Goal: Task Accomplishment & Management: Manage account settings

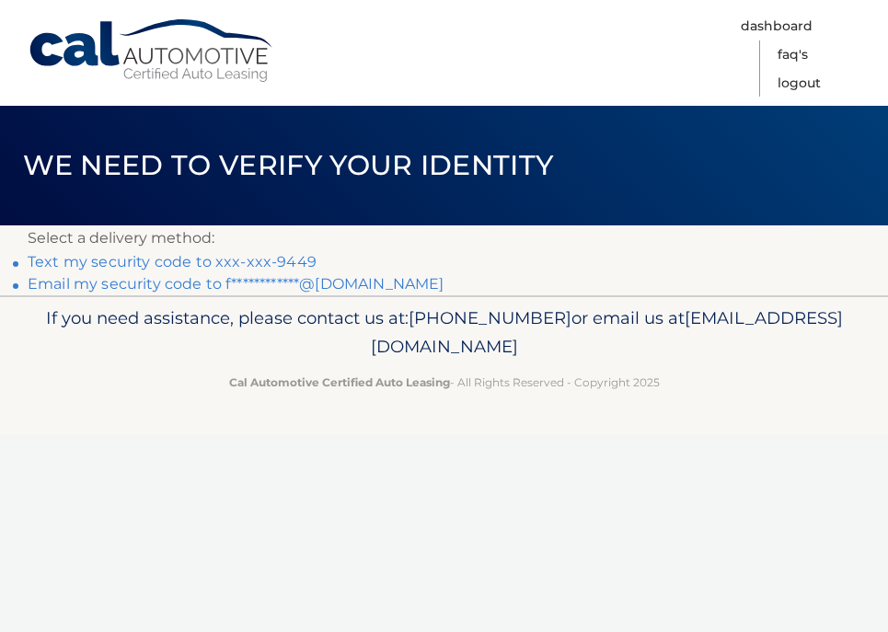
click at [257, 259] on link "Text my security code to xxx-xxx-9449" at bounding box center [172, 261] width 289 height 17
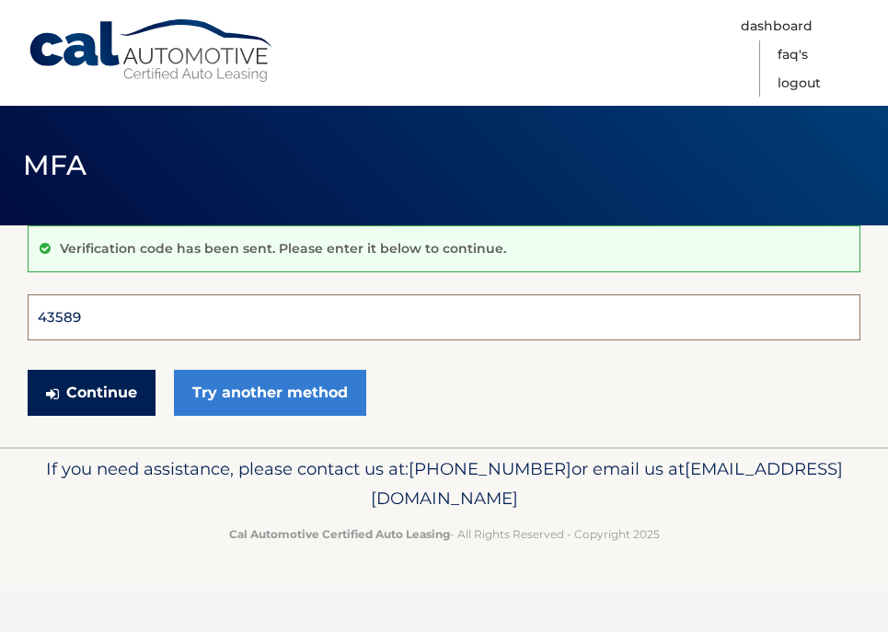
type input "435896"
click at [91, 392] on button "Continue" at bounding box center [92, 393] width 128 height 46
click at [119, 393] on button "Continue" at bounding box center [92, 393] width 128 height 46
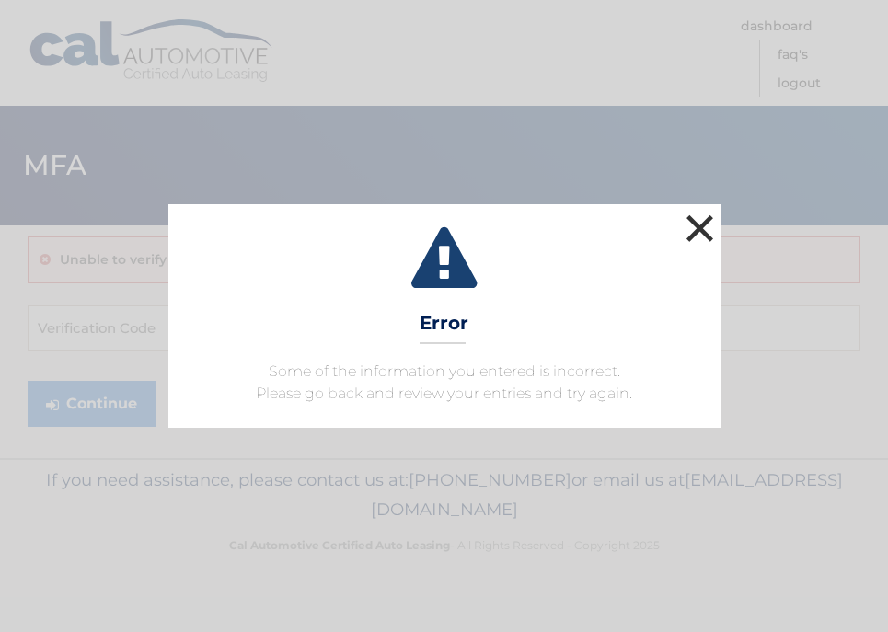
click at [695, 229] on button "×" at bounding box center [700, 228] width 37 height 37
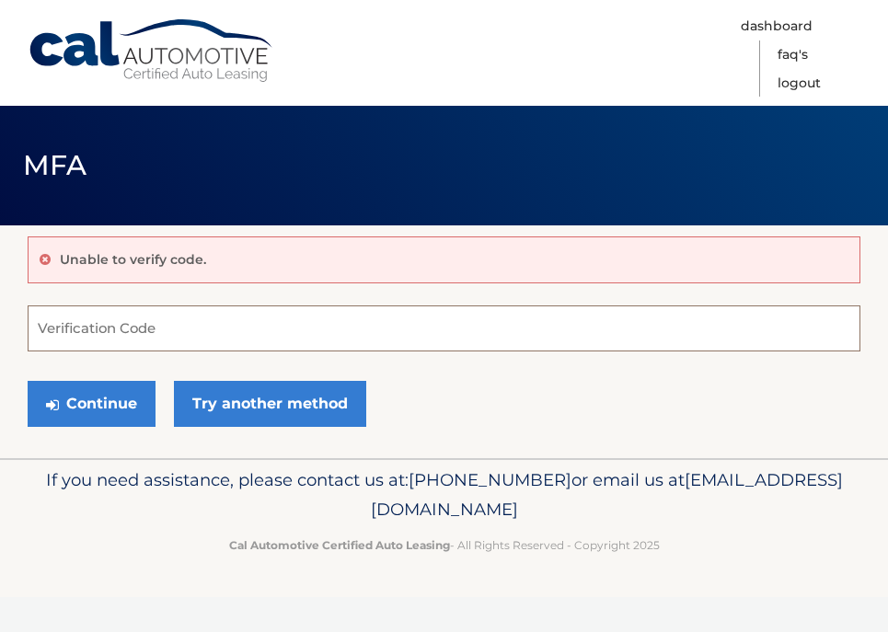
click at [162, 337] on input "Verification Code" at bounding box center [444, 328] width 833 height 46
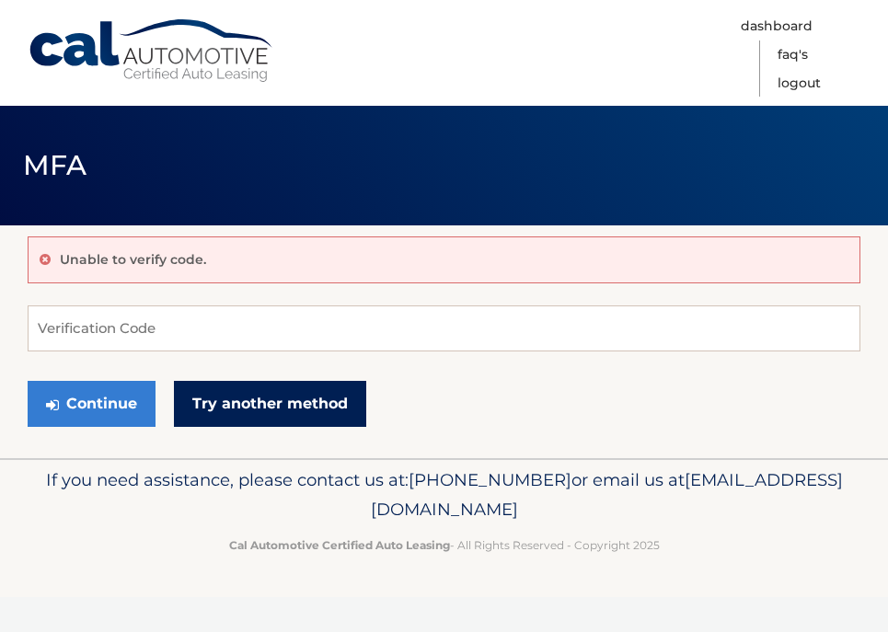
click at [229, 403] on link "Try another method" at bounding box center [270, 404] width 192 height 46
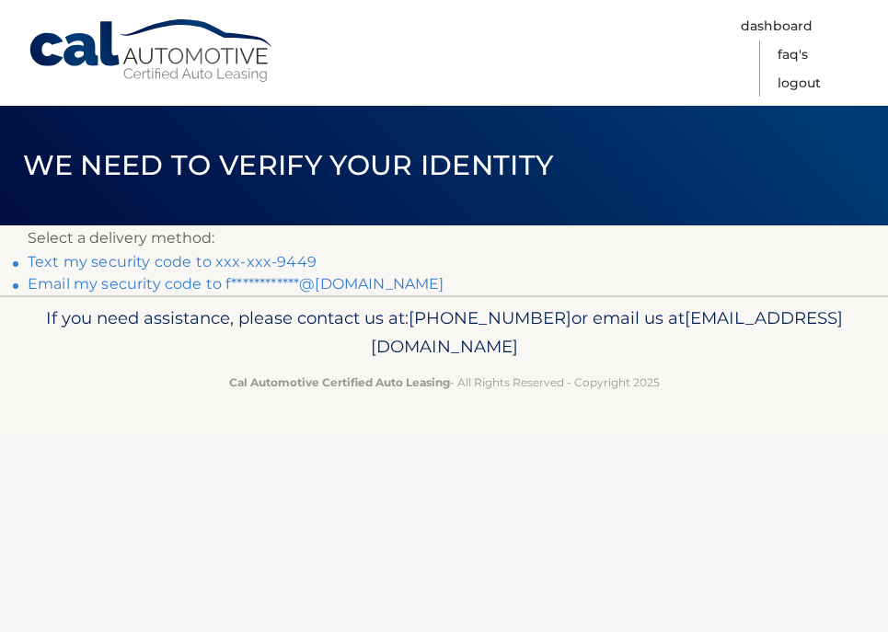
click at [160, 262] on link "Text my security code to xxx-xxx-9449" at bounding box center [172, 261] width 289 height 17
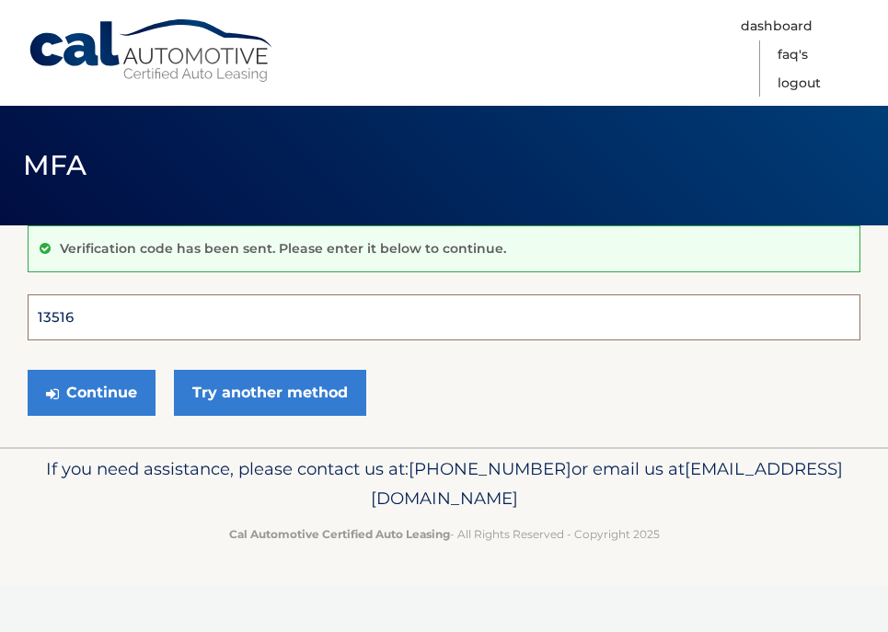
type input "135162"
click at [91, 392] on button "Continue" at bounding box center [92, 393] width 128 height 46
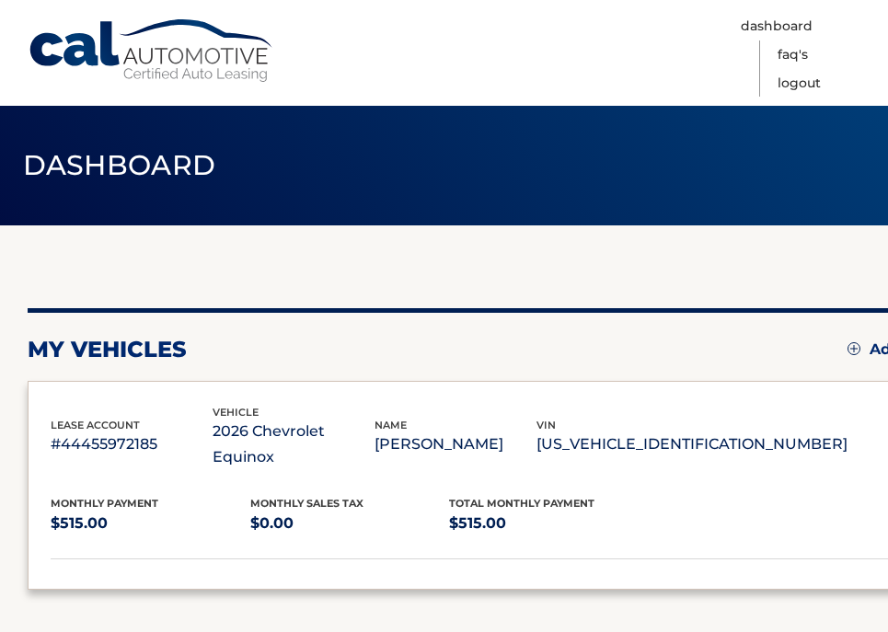
click at [110, 397] on div "lease account #44455972185 vehicle 2026 Chevrolet Equinox name [PERSON_NAME] vi…" at bounding box center [513, 485] width 970 height 209
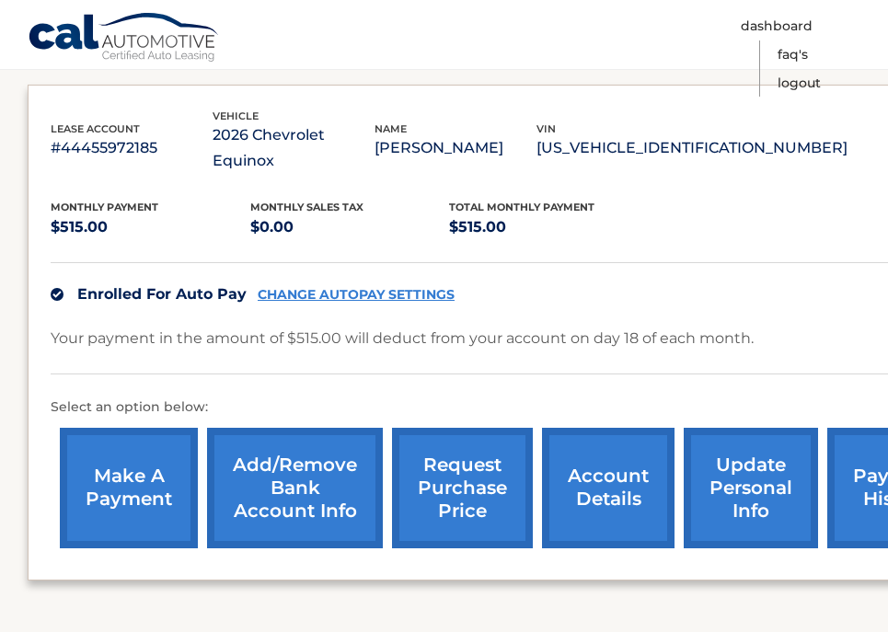
scroll to position [287, 0]
